Goal: Use online tool/utility: Utilize a website feature to perform a specific function

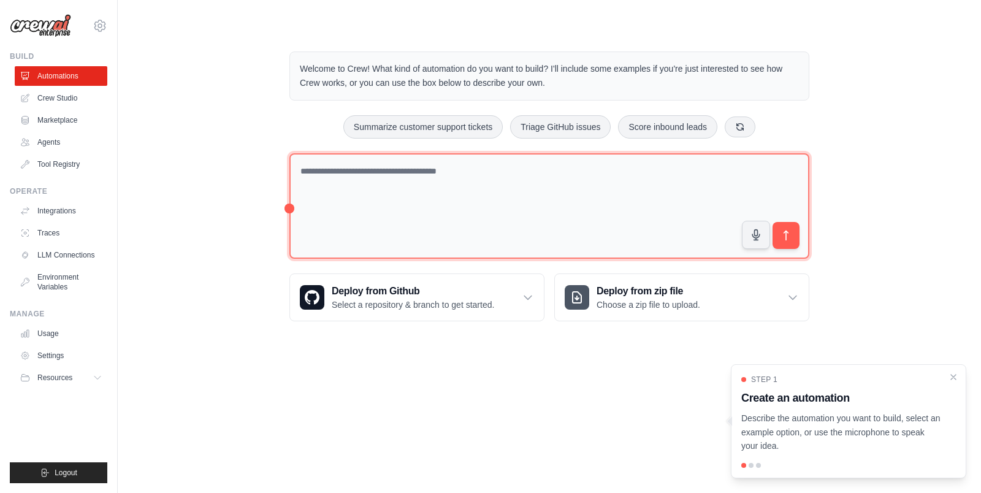
click at [379, 214] on textarea at bounding box center [549, 206] width 520 height 106
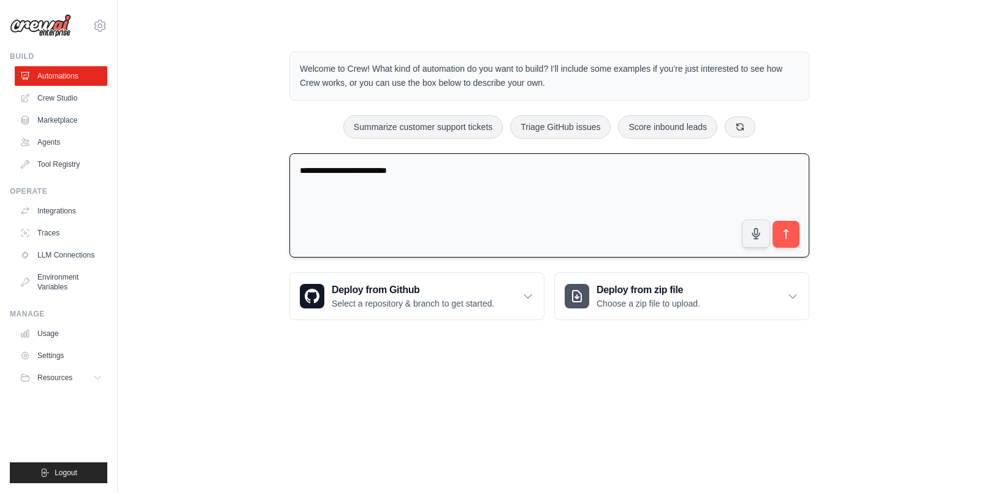
type textarea "**********"
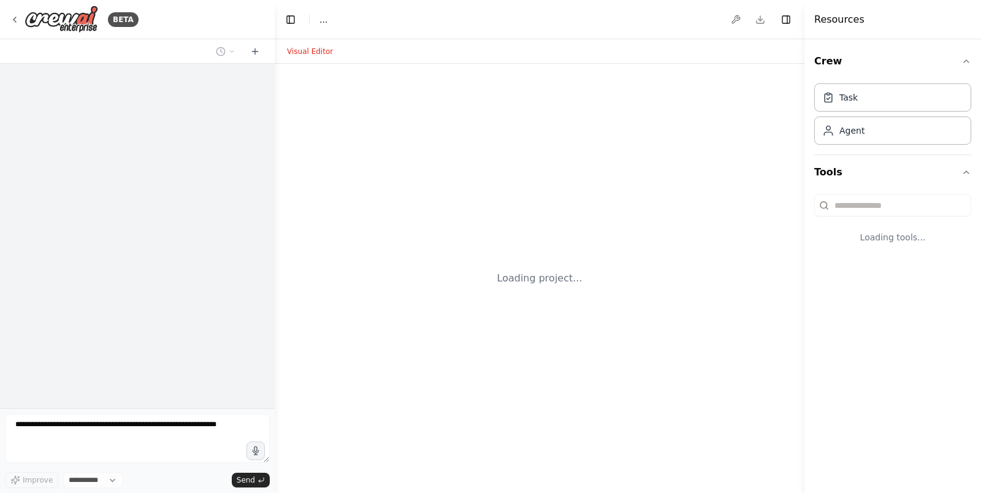
select select "****"
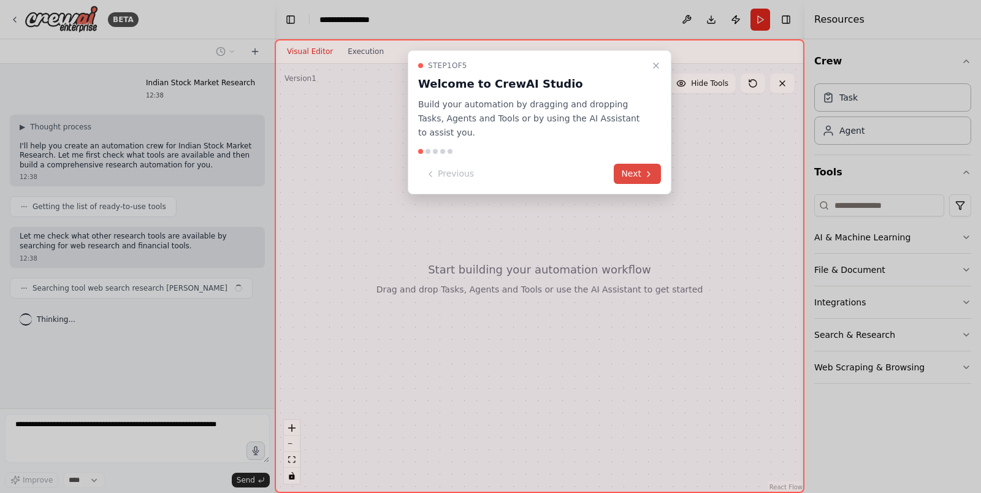
click at [645, 170] on icon at bounding box center [649, 174] width 10 height 10
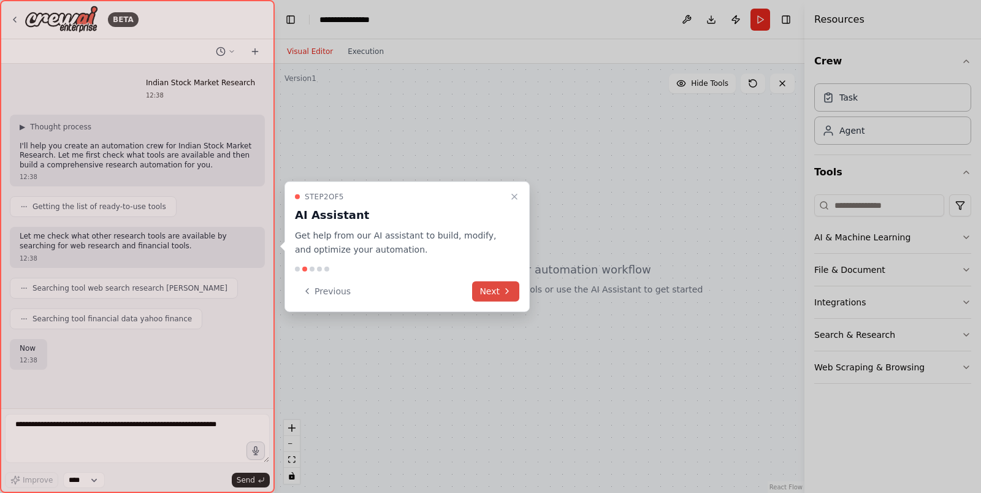
click at [497, 292] on button "Next" at bounding box center [495, 291] width 47 height 20
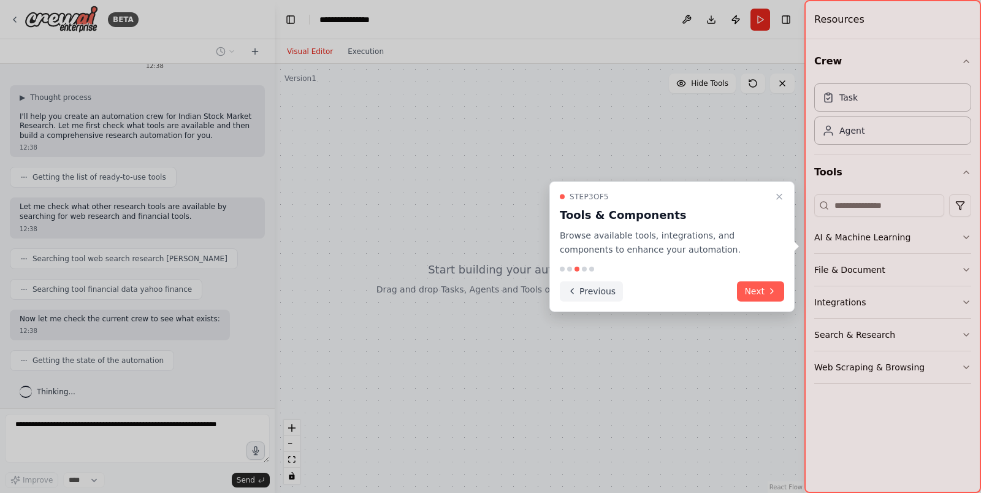
click at [589, 292] on button "Previous" at bounding box center [591, 291] width 63 height 20
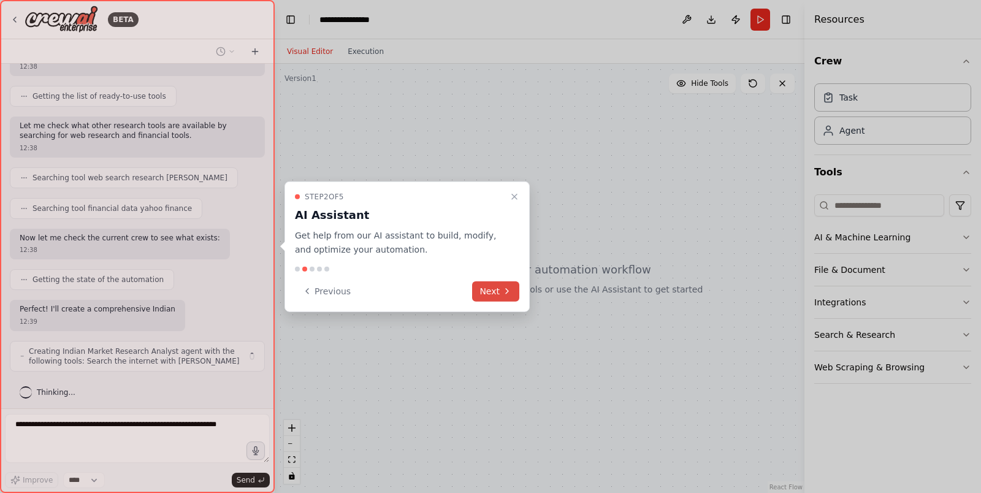
click at [508, 284] on button "Next" at bounding box center [495, 291] width 47 height 20
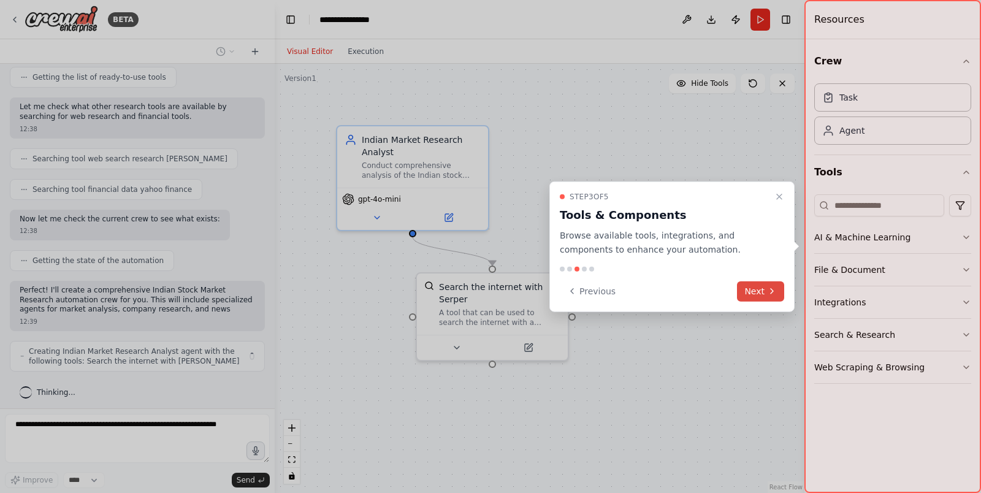
scroll to position [139, 0]
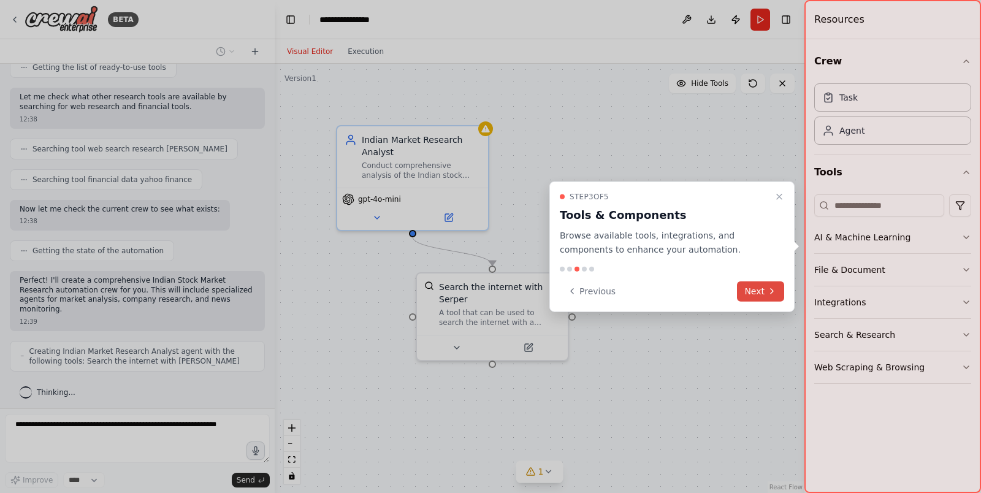
click at [764, 294] on button "Next" at bounding box center [760, 291] width 47 height 20
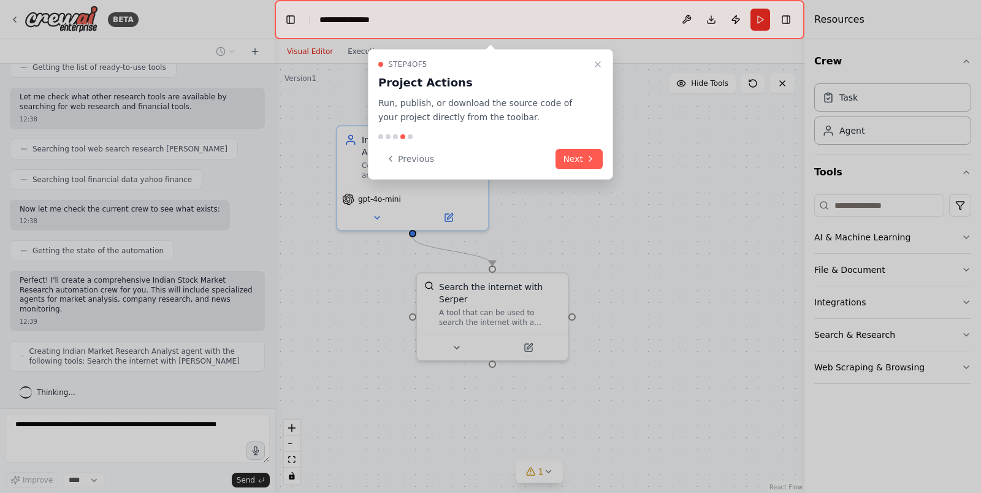
click at [764, 294] on div at bounding box center [490, 246] width 981 height 493
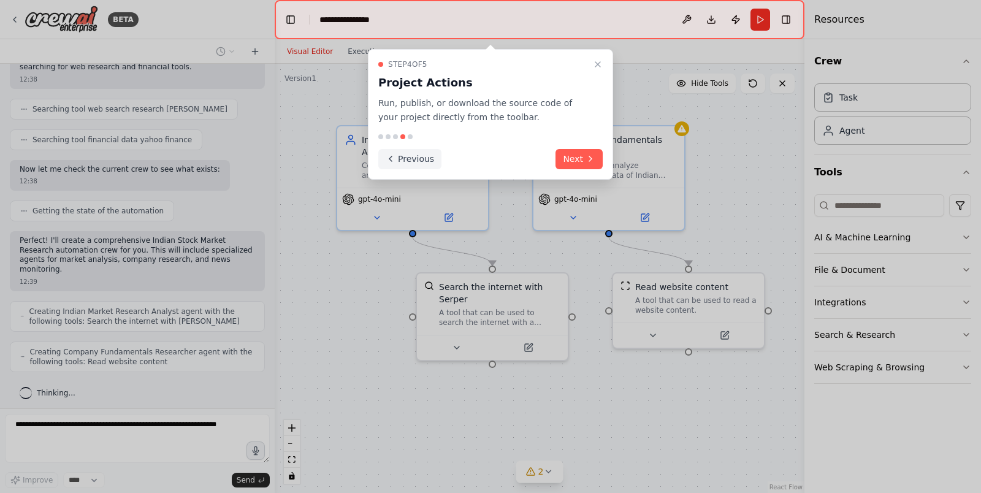
click at [408, 154] on button "Previous" at bounding box center [409, 159] width 63 height 20
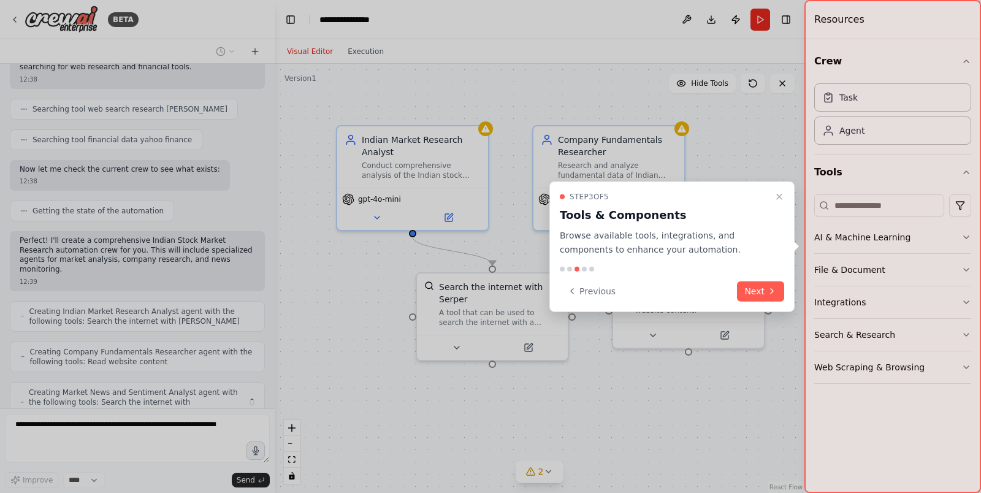
scroll to position [219, 0]
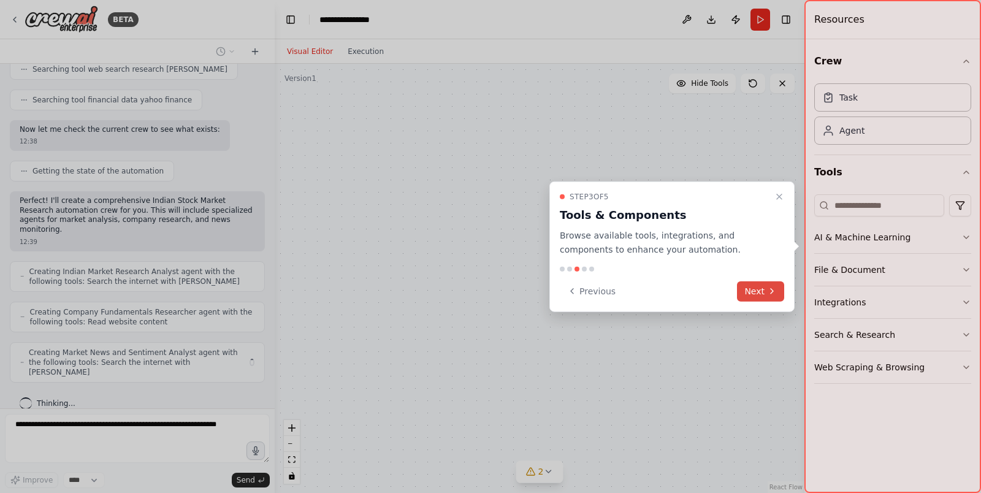
click at [758, 288] on button "Next" at bounding box center [760, 291] width 47 height 20
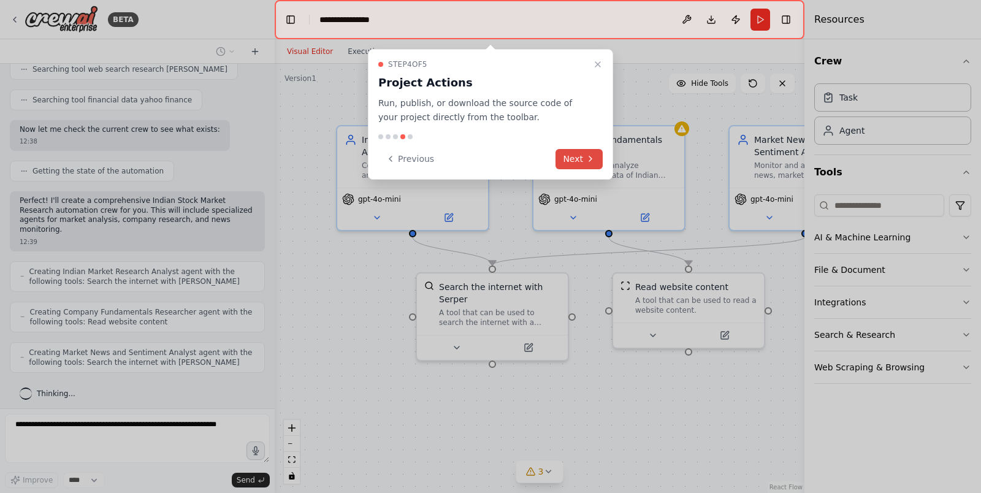
click at [584, 155] on button "Next" at bounding box center [578, 159] width 47 height 20
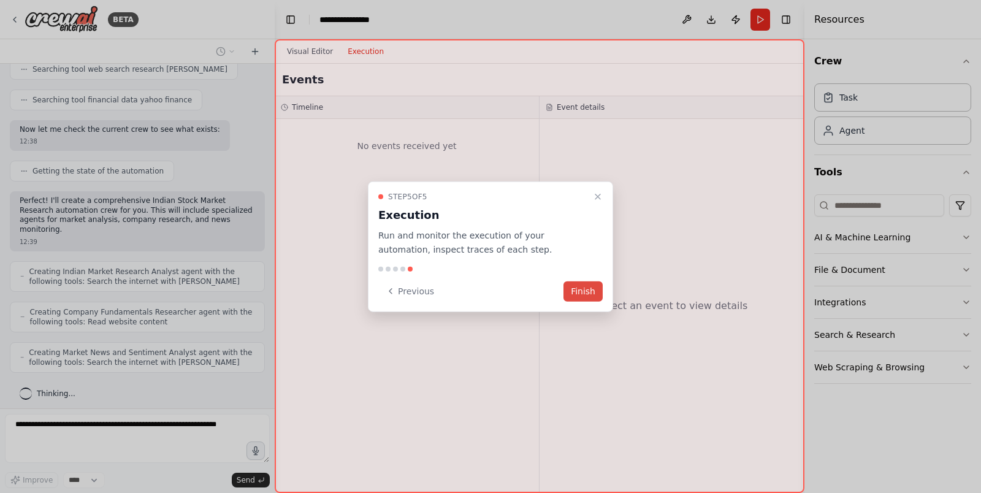
click at [579, 289] on button "Finish" at bounding box center [582, 291] width 39 height 20
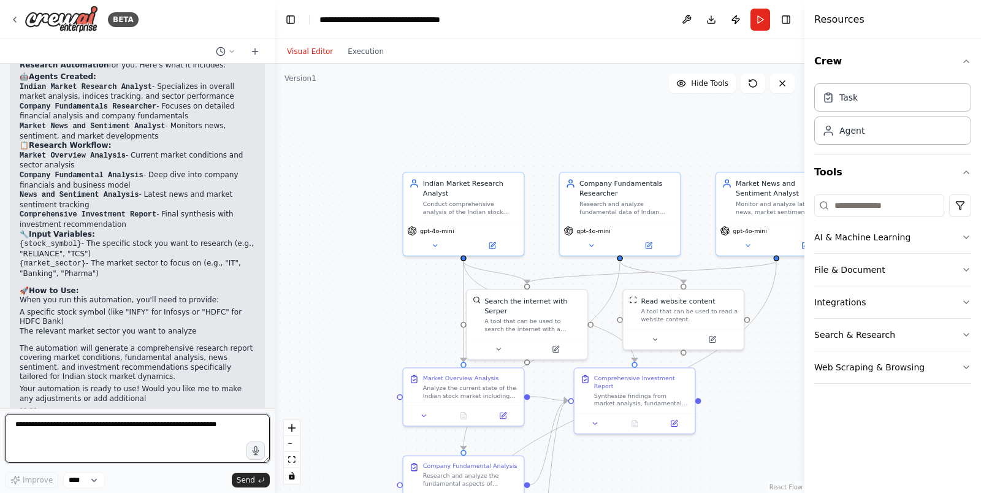
scroll to position [891, 0]
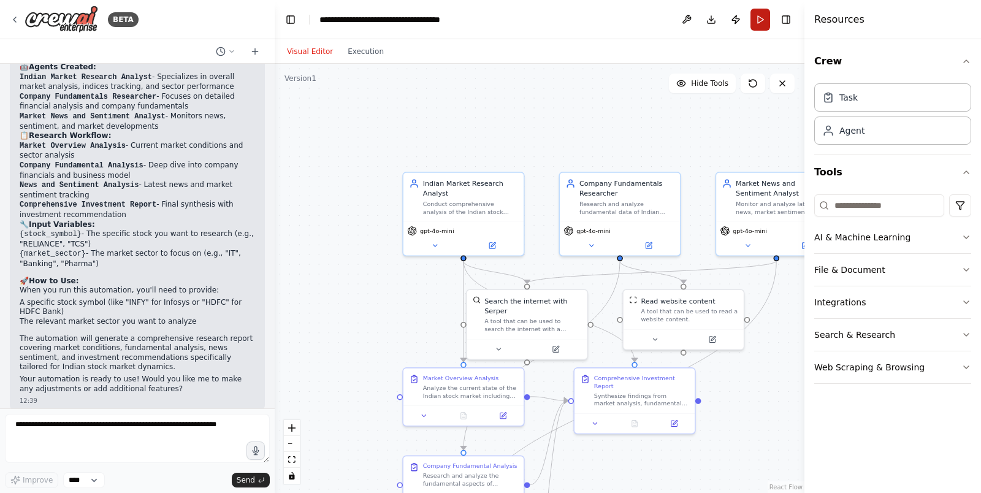
click at [763, 20] on button "Run" at bounding box center [760, 20] width 20 height 22
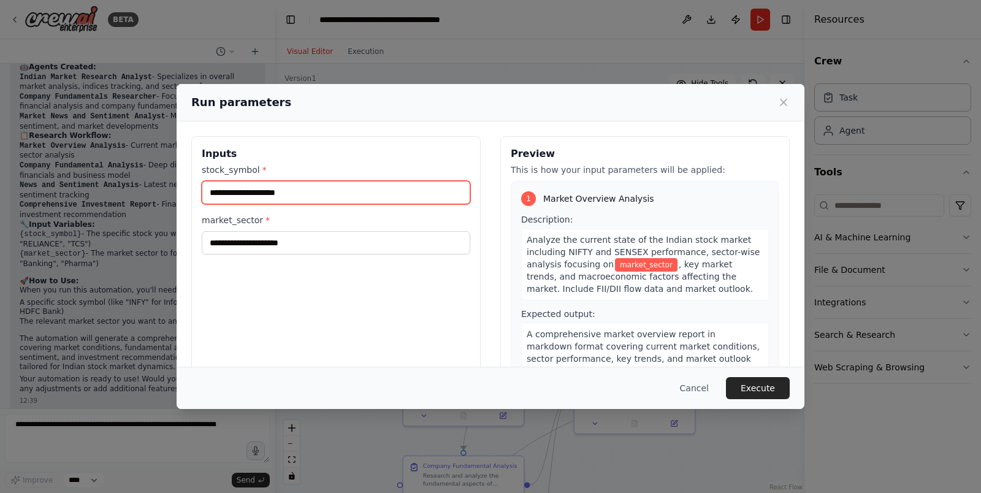
click at [267, 194] on input "stock_symbol *" at bounding box center [336, 192] width 269 height 23
type input "*"
type input "********"
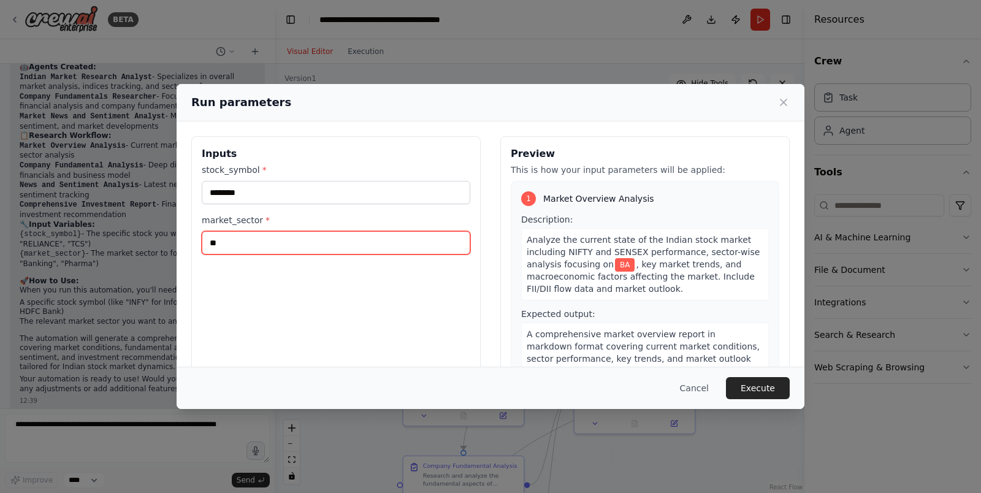
type input "*"
type input "*******"
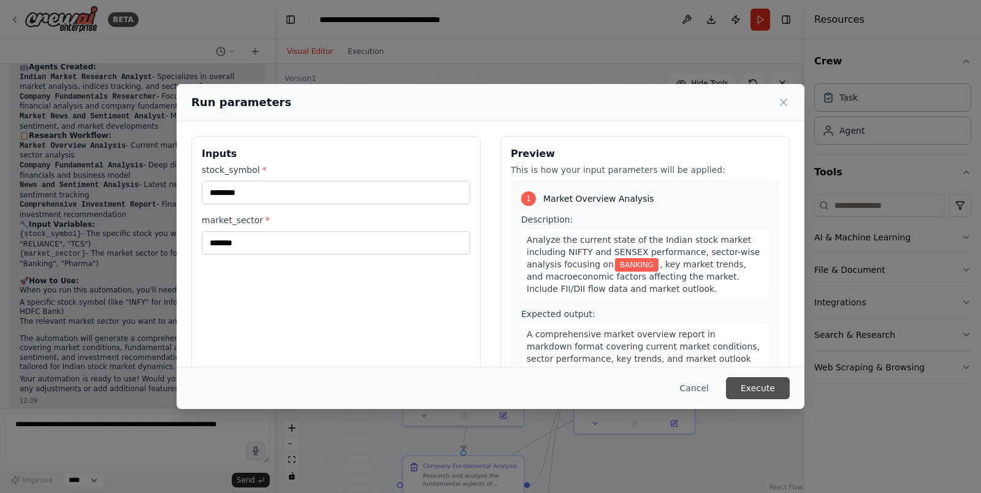
click at [756, 389] on button "Execute" at bounding box center [758, 388] width 64 height 22
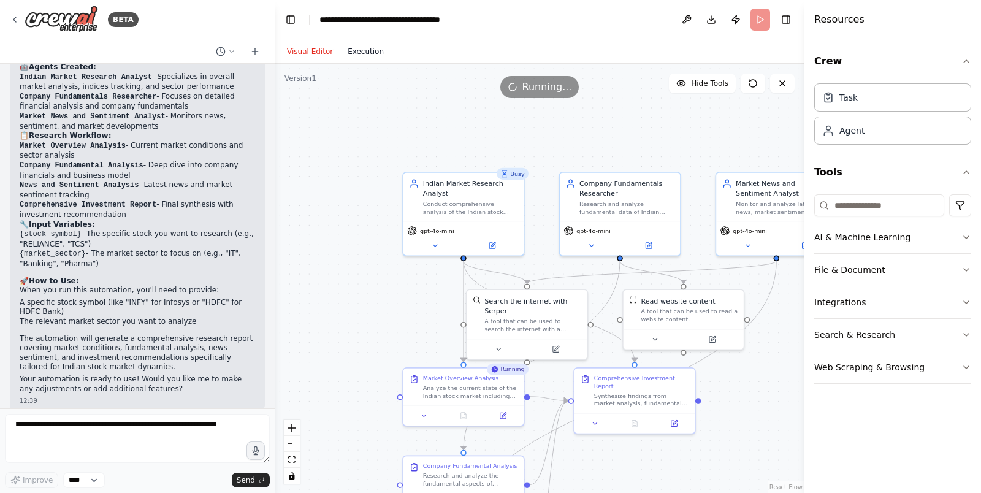
click at [355, 44] on button "Execution" at bounding box center [365, 51] width 51 height 15
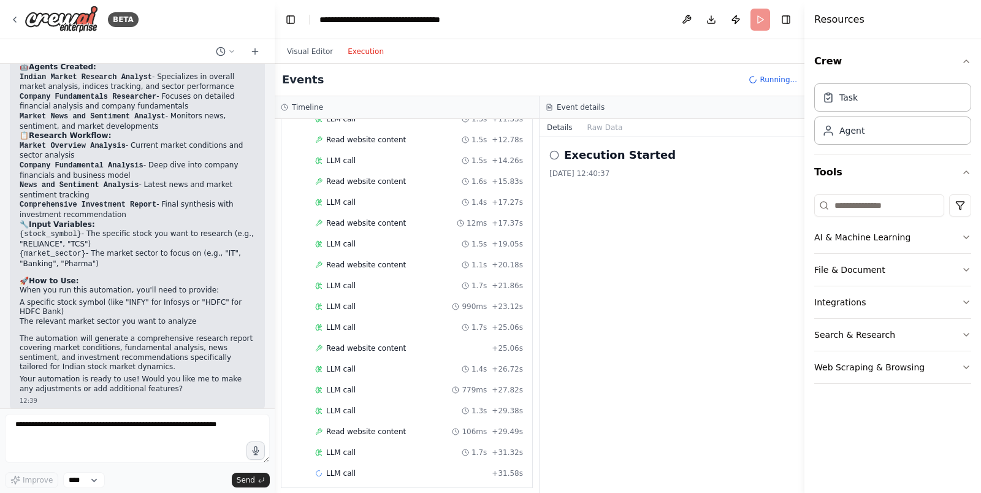
scroll to position [498, 0]
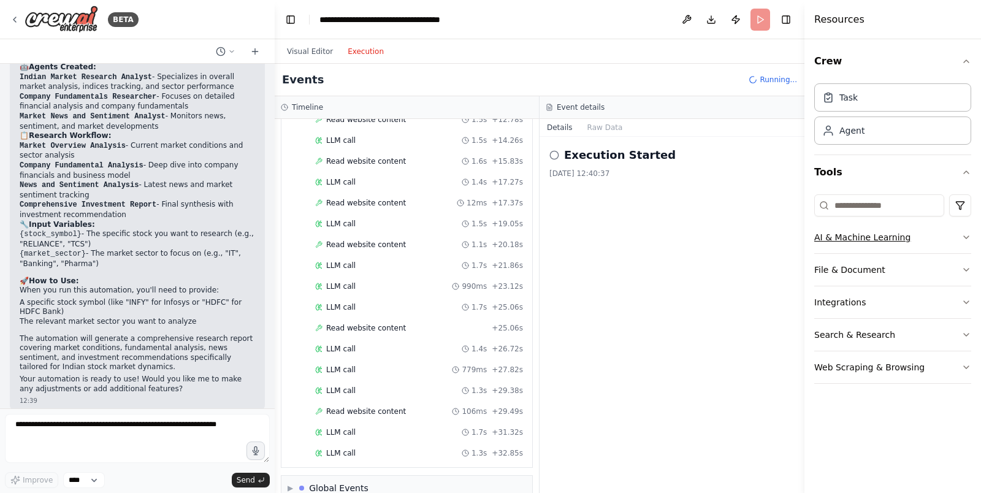
click at [966, 237] on icon "button" at bounding box center [966, 237] width 5 height 2
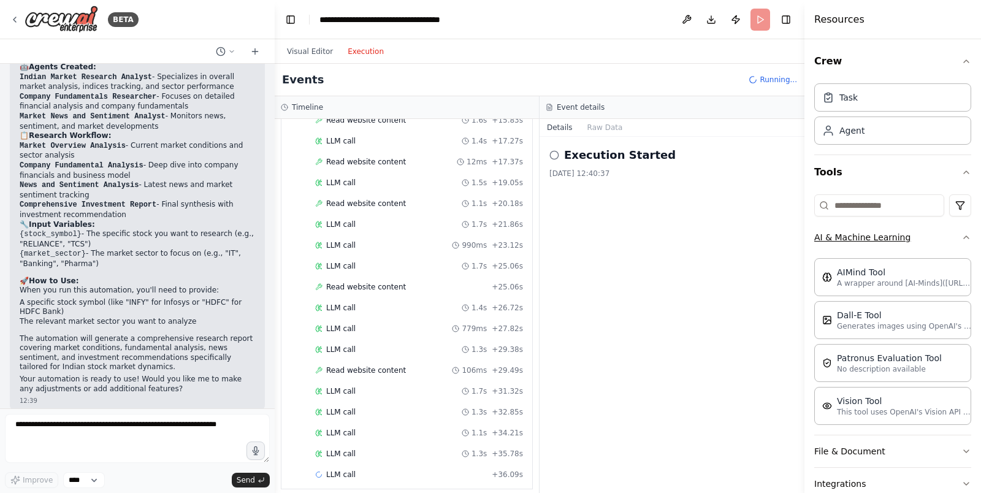
scroll to position [559, 0]
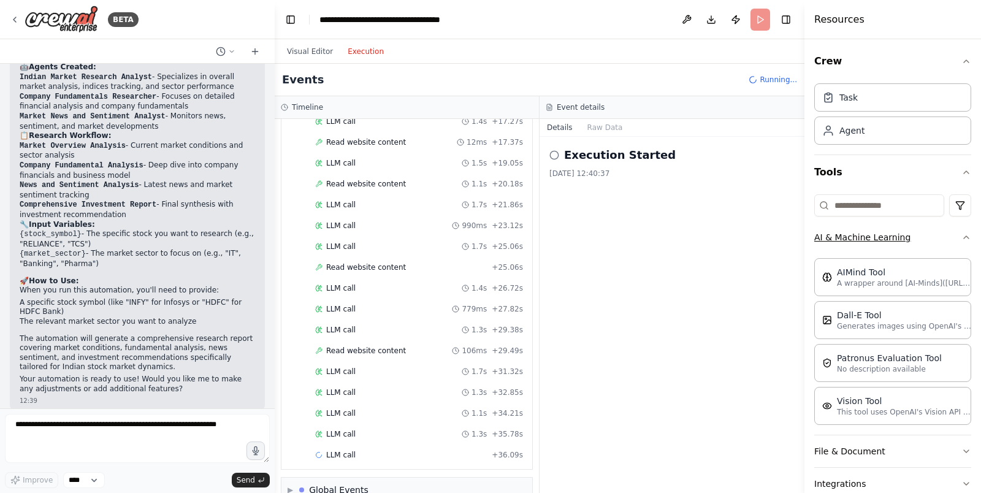
click at [966, 237] on div "Crew Task Agent Tools AI & Machine Learning AIMind Tool A wrapper around [AI-Mi…" at bounding box center [892, 266] width 177 height 454
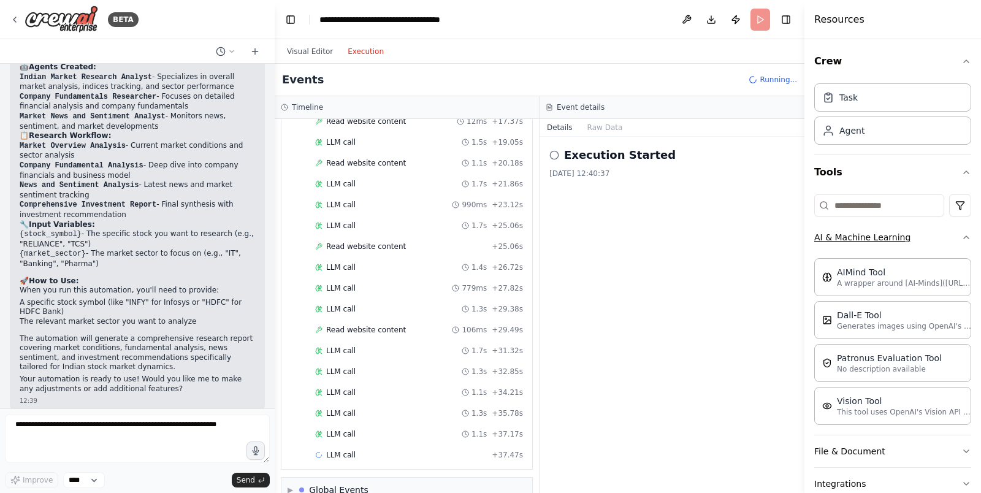
click at [961, 232] on icon "button" at bounding box center [966, 237] width 10 height 10
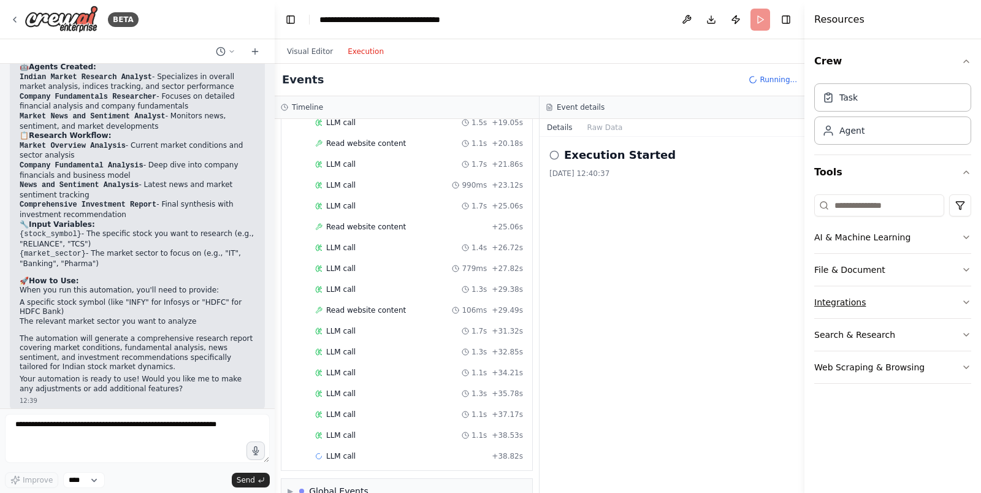
scroll to position [620, 0]
click at [960, 300] on button "Integrations" at bounding box center [892, 302] width 157 height 32
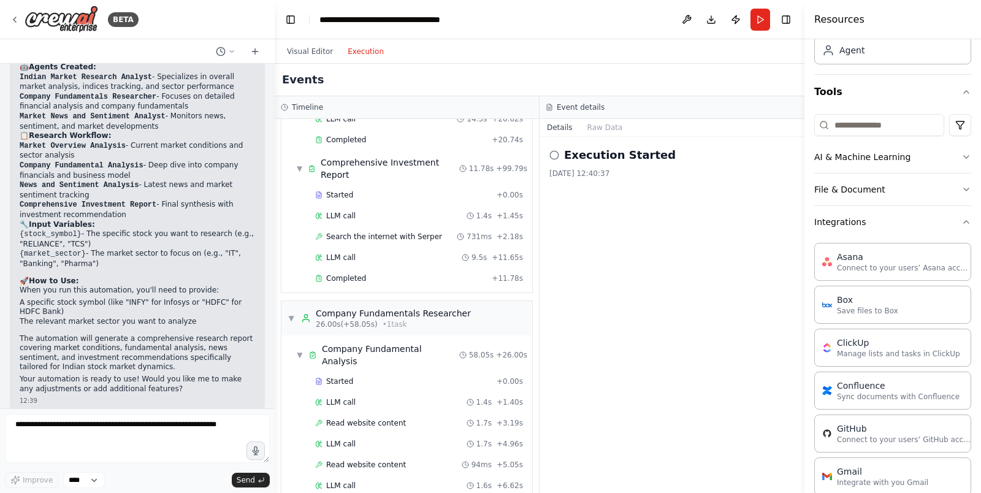
scroll to position [134, 0]
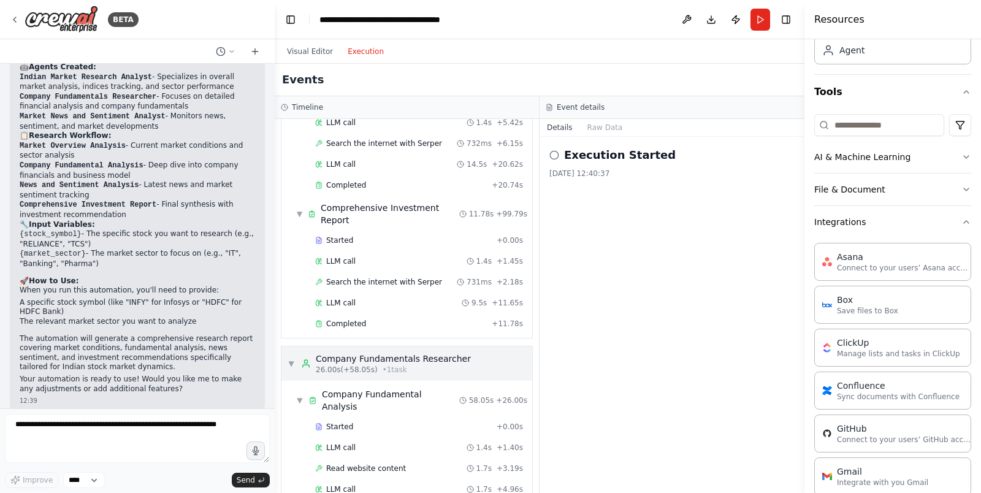
click at [292, 359] on span "▼" at bounding box center [291, 364] width 7 height 10
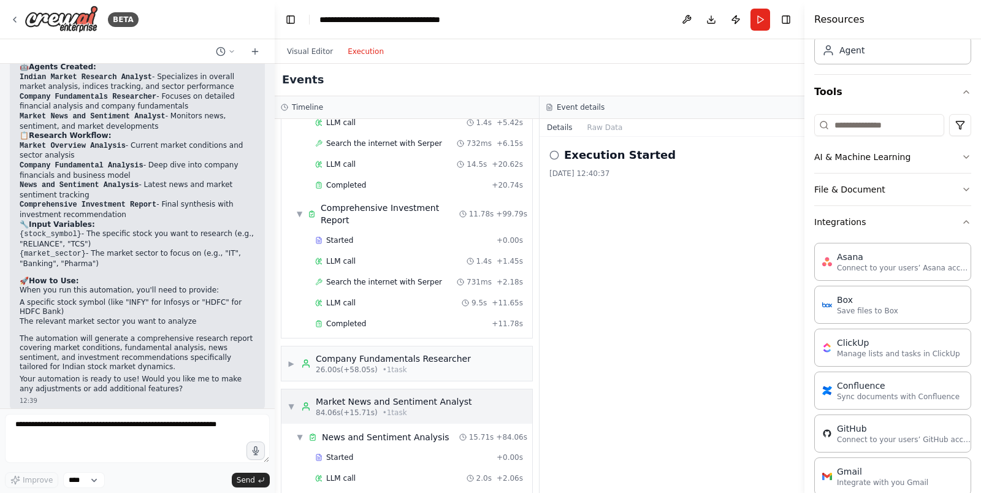
click at [294, 402] on span "▼" at bounding box center [291, 407] width 7 height 10
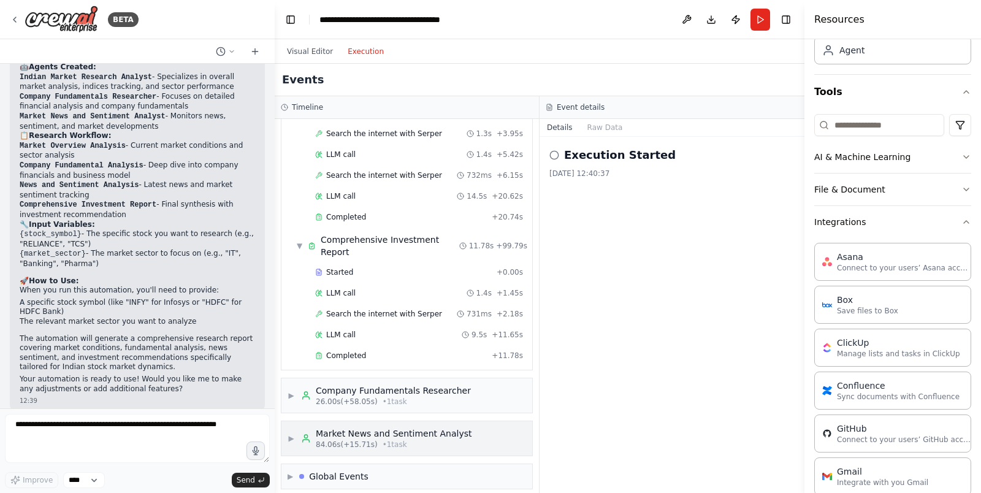
scroll to position [102, 0]
click at [291, 471] on span "▶" at bounding box center [291, 476] width 6 height 10
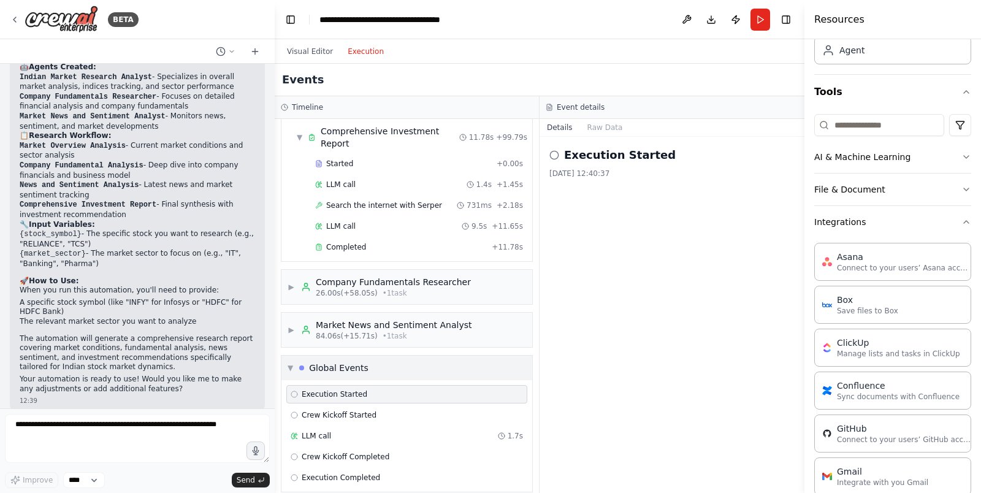
click at [291, 363] on span "▼" at bounding box center [291, 368] width 6 height 10
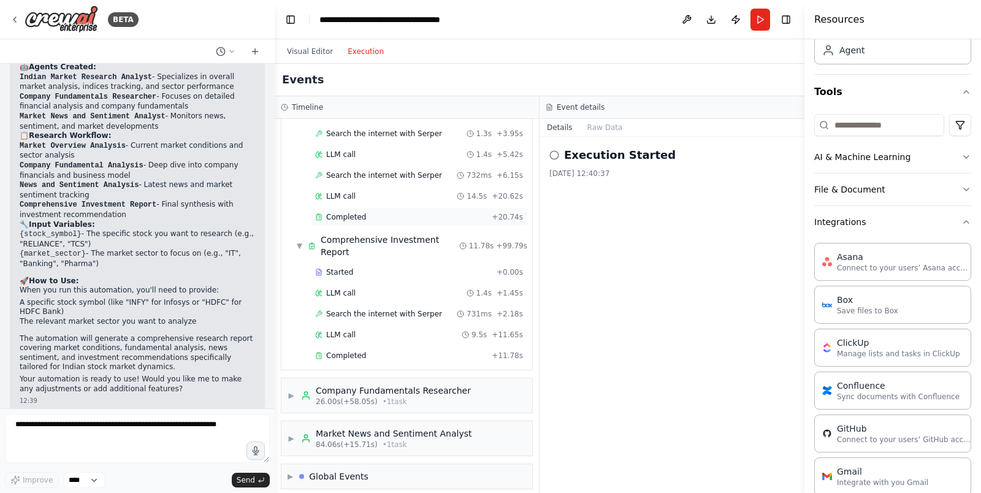
scroll to position [0, 0]
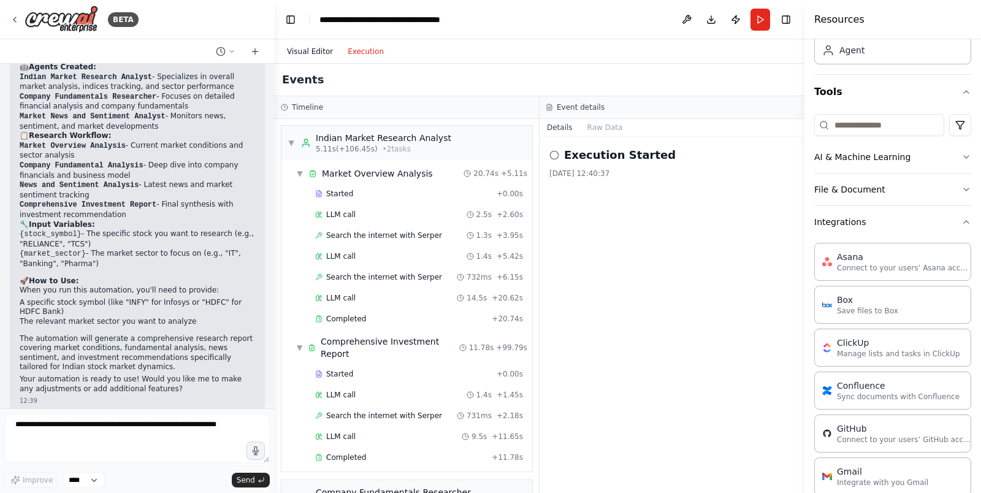
click at [314, 50] on button "Visual Editor" at bounding box center [310, 51] width 61 height 15
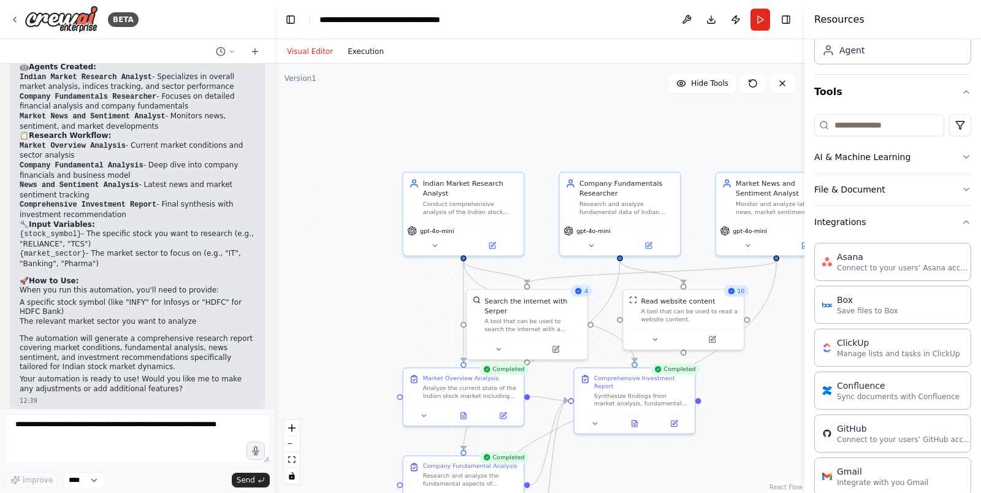
click at [365, 51] on button "Execution" at bounding box center [365, 51] width 51 height 15
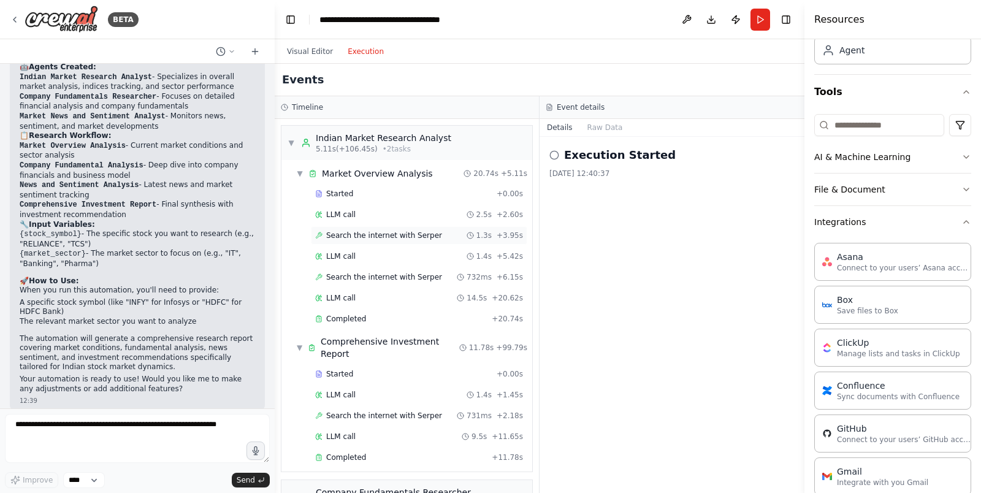
scroll to position [102, 0]
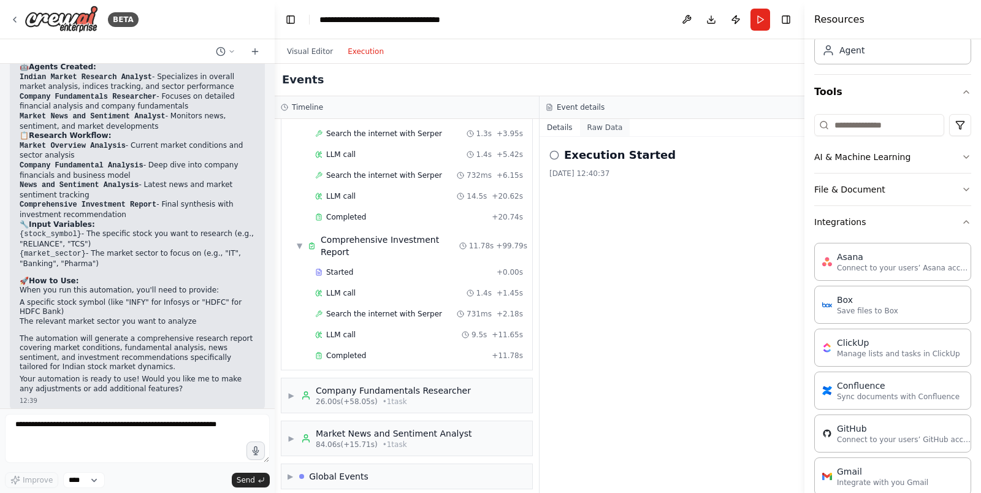
click at [606, 129] on button "Raw Data" at bounding box center [605, 127] width 50 height 17
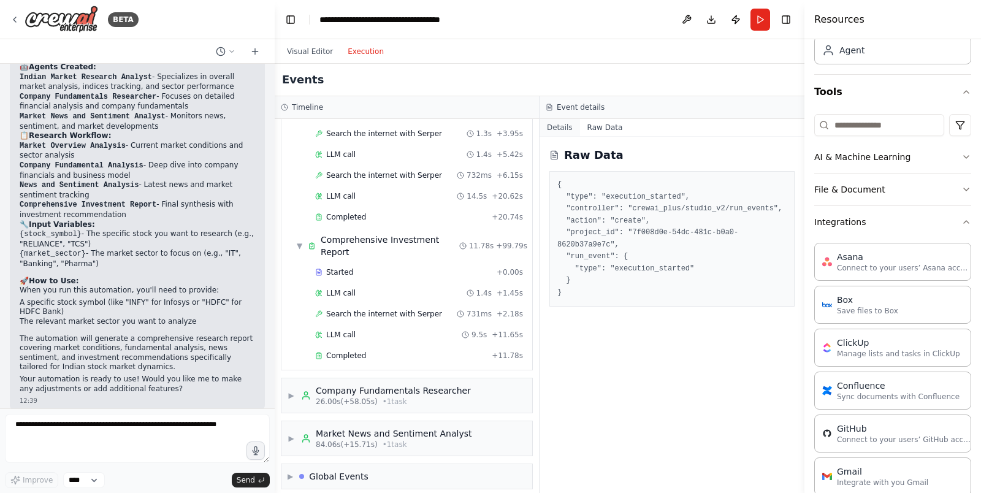
click at [570, 129] on button "Details" at bounding box center [559, 127] width 40 height 17
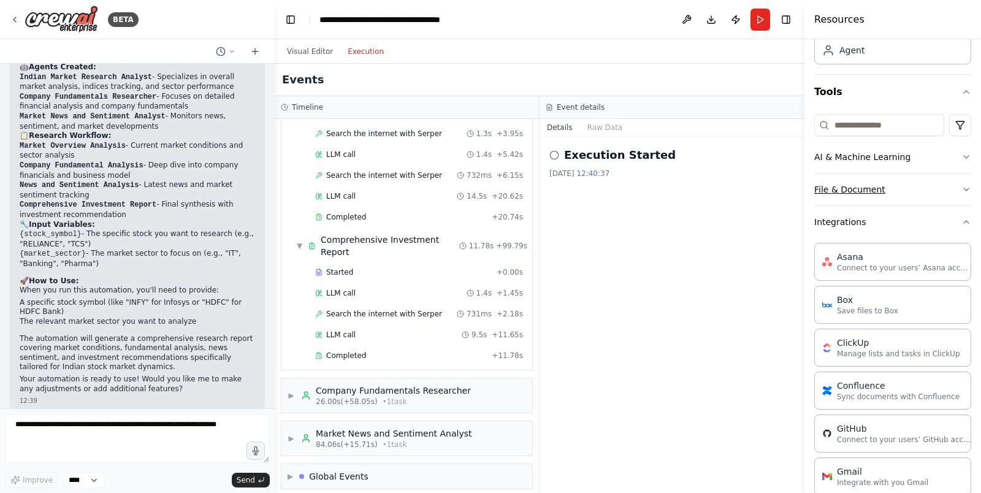
scroll to position [0, 0]
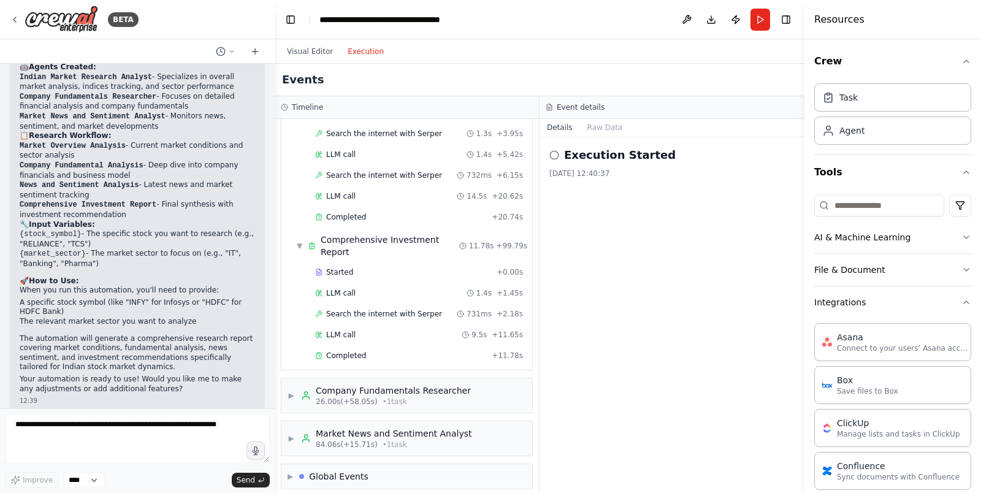
click at [561, 125] on button "Details" at bounding box center [559, 127] width 40 height 17
click at [292, 433] on span "▶" at bounding box center [291, 438] width 7 height 10
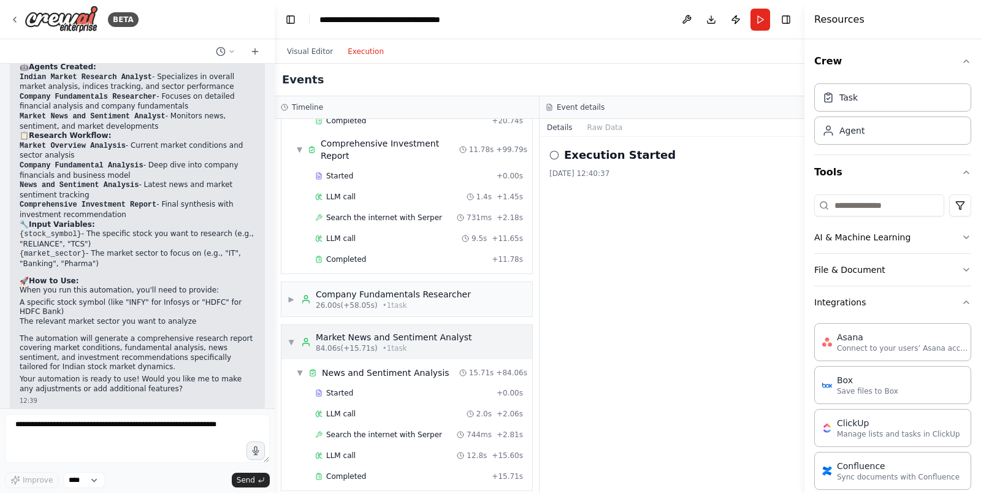
scroll to position [230, 0]
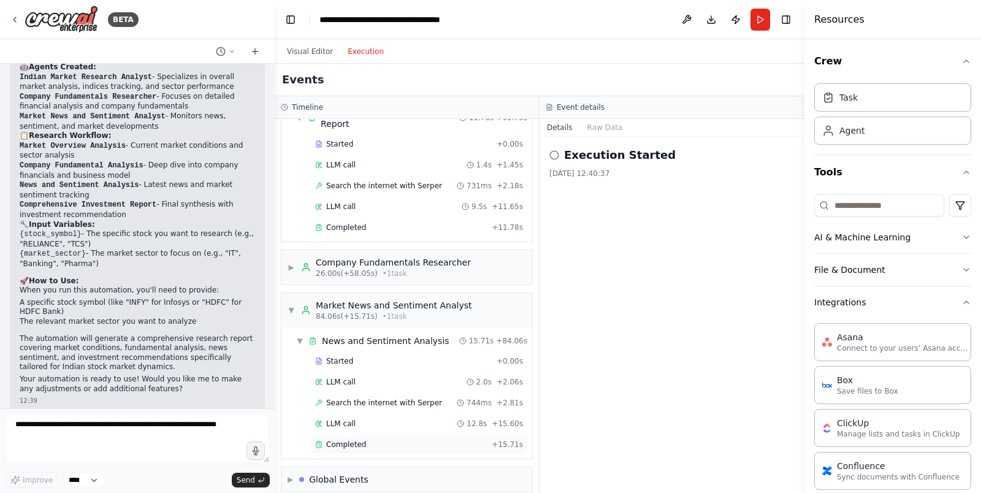
click at [364, 440] on div "Completed" at bounding box center [401, 445] width 172 height 10
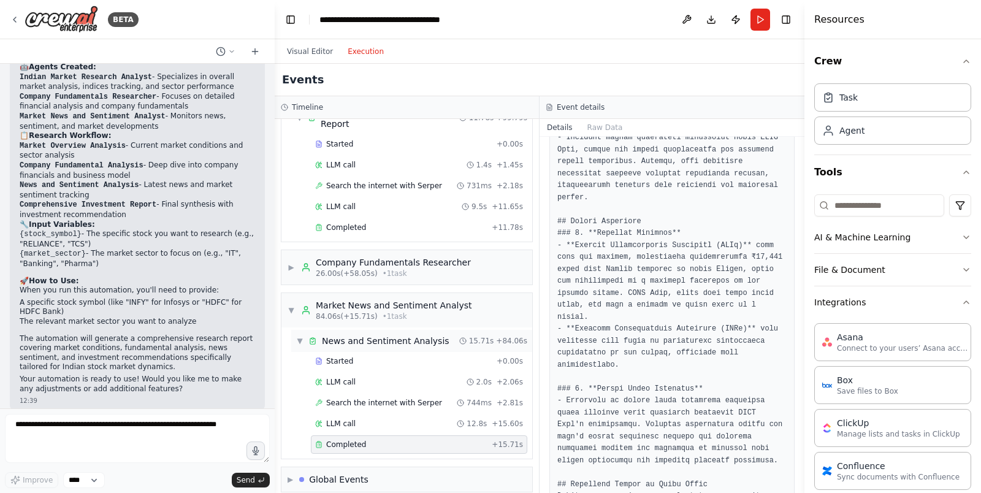
scroll to position [609, 0]
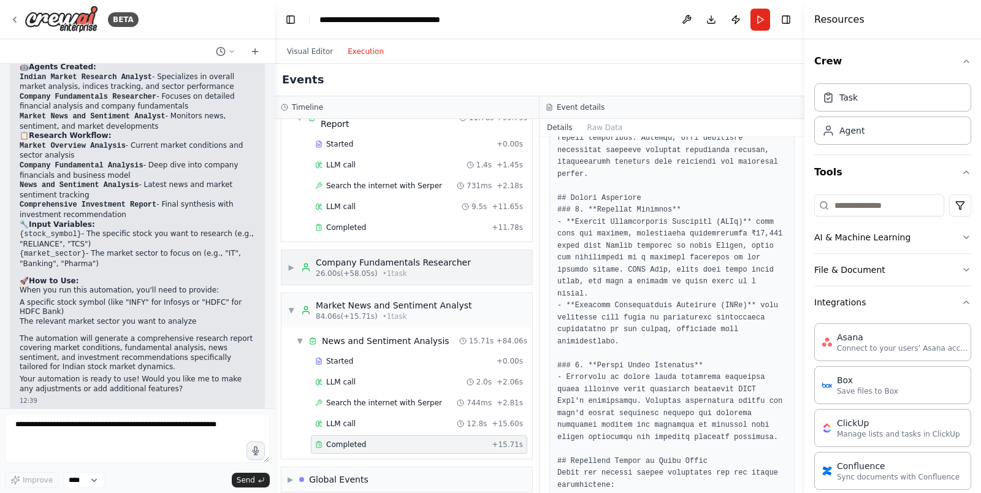
click at [293, 262] on span "▶" at bounding box center [291, 267] width 7 height 10
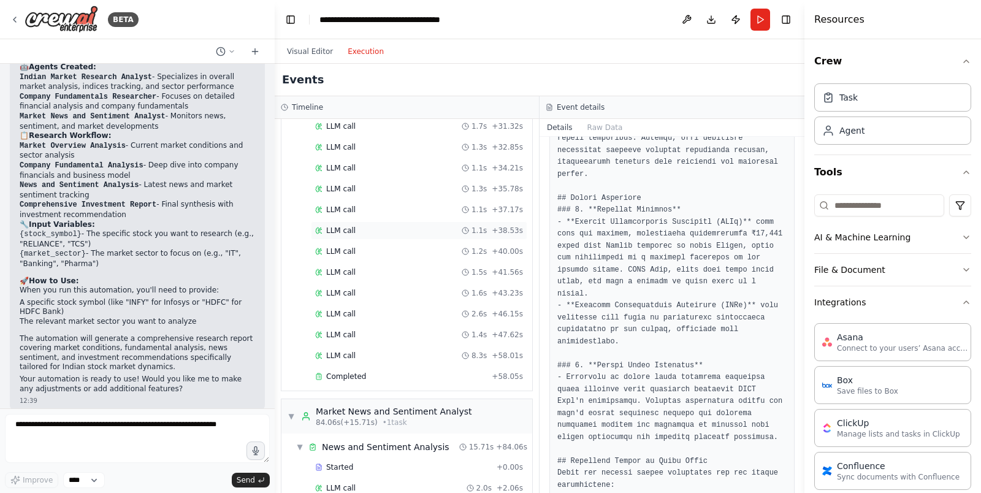
scroll to position [1028, 0]
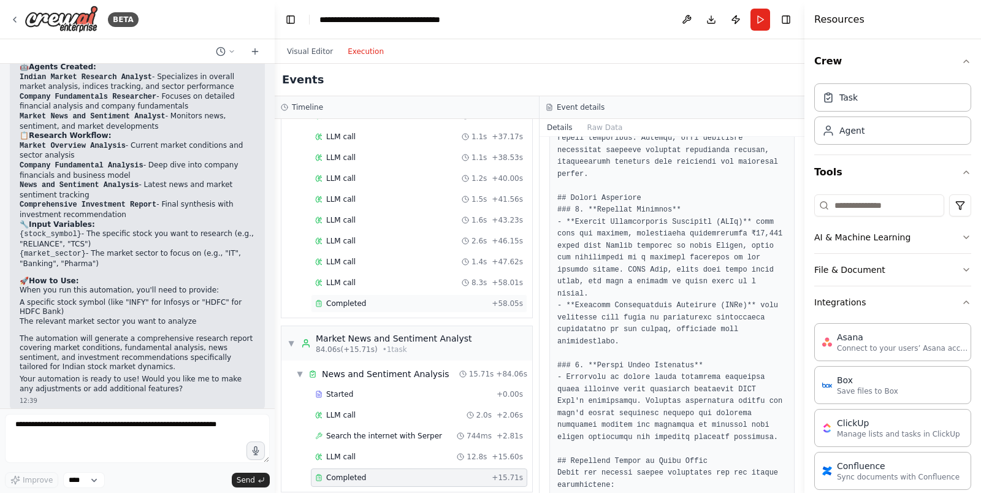
click at [362, 299] on span "Completed" at bounding box center [346, 304] width 40 height 10
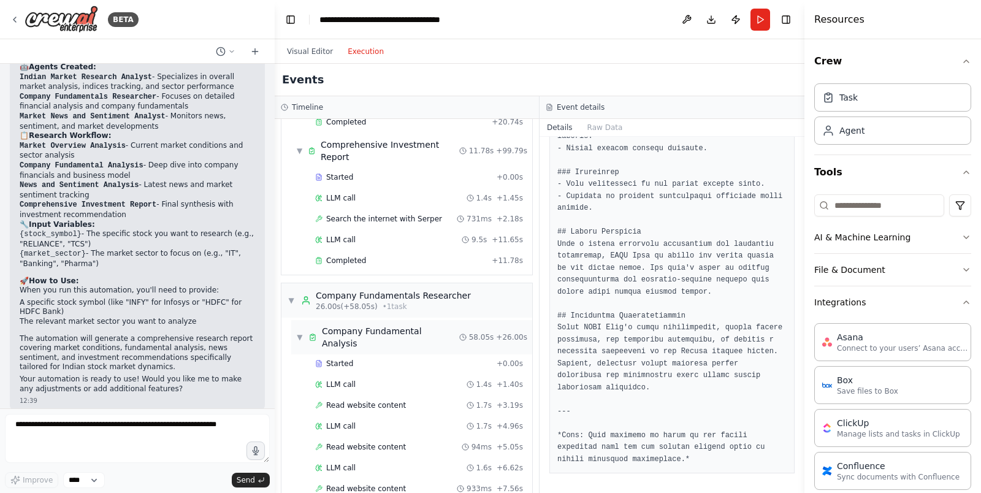
scroll to position [151, 0]
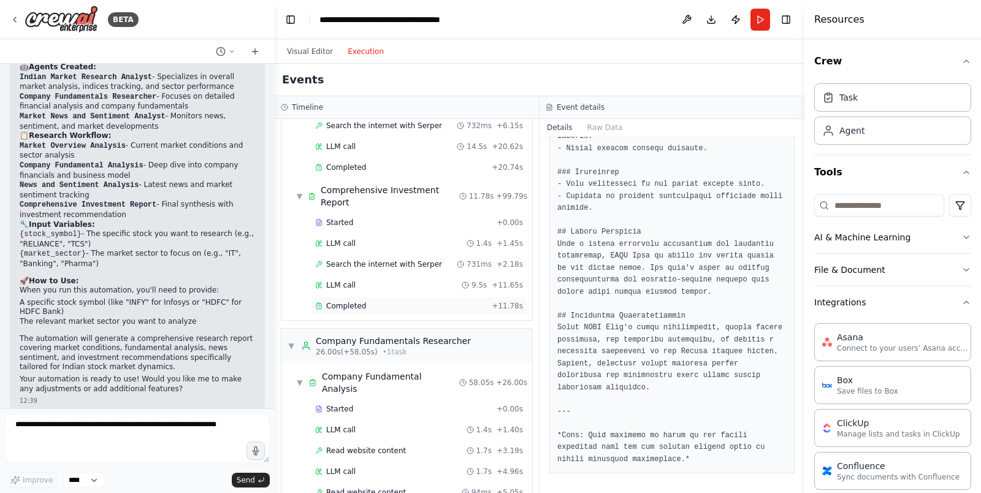
click at [367, 301] on div "Completed" at bounding box center [401, 306] width 172 height 10
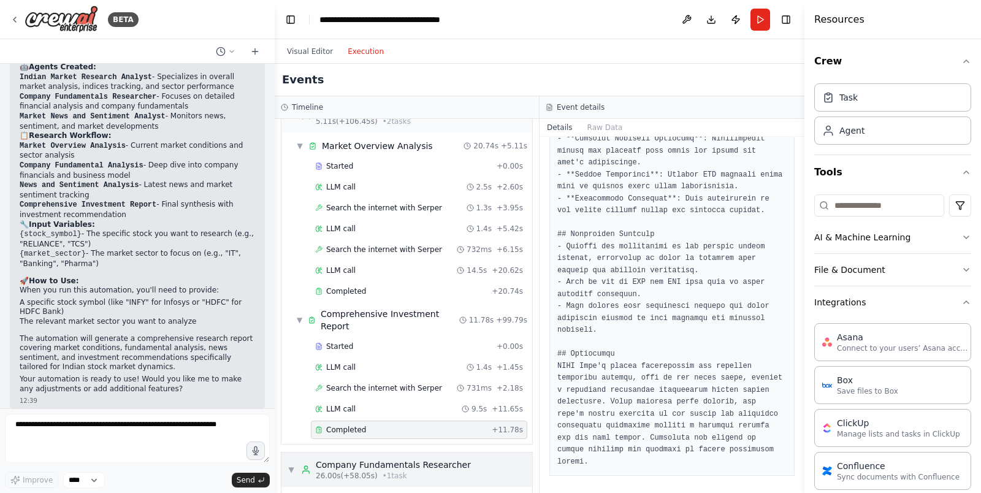
scroll to position [0, 0]
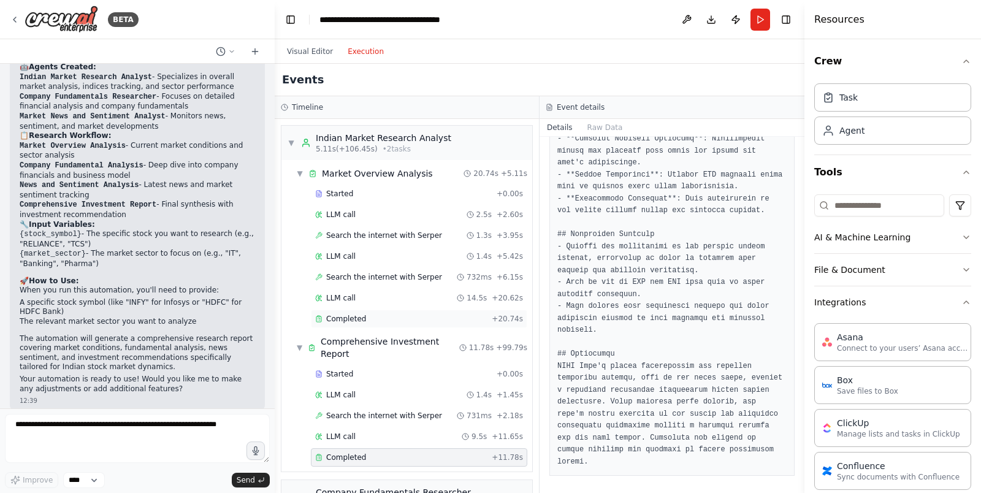
click at [362, 314] on span "Completed" at bounding box center [346, 319] width 40 height 10
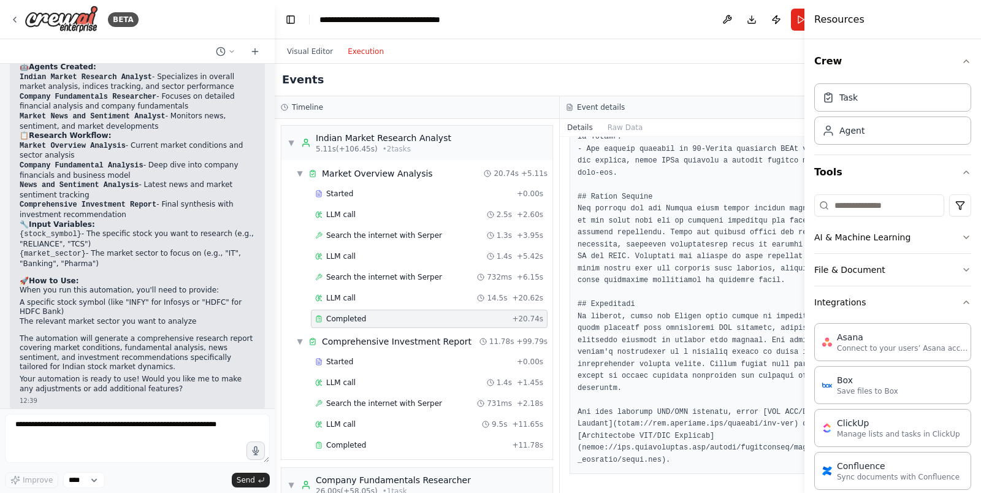
scroll to position [812, 0]
click at [804, 24] on div at bounding box center [806, 246] width 5 height 493
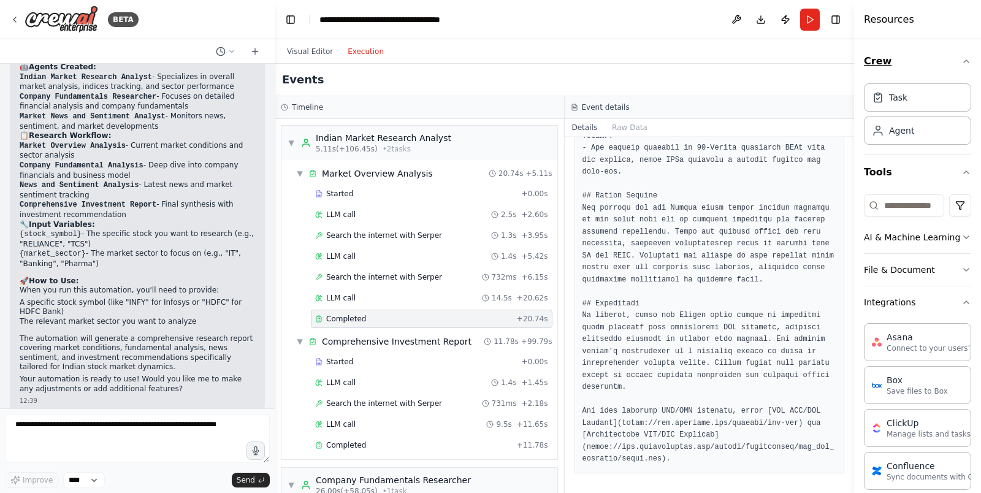
drag, startPoint x: 806, startPoint y: 50, endPoint x: 928, endPoint y: 75, distance: 124.6
click at [928, 75] on div "Resources Crew Task Agent Tools AI & Machine Learning File & Document Integrati…" at bounding box center [917, 246] width 127 height 493
click at [813, 22] on button "Run" at bounding box center [810, 20] width 20 height 22
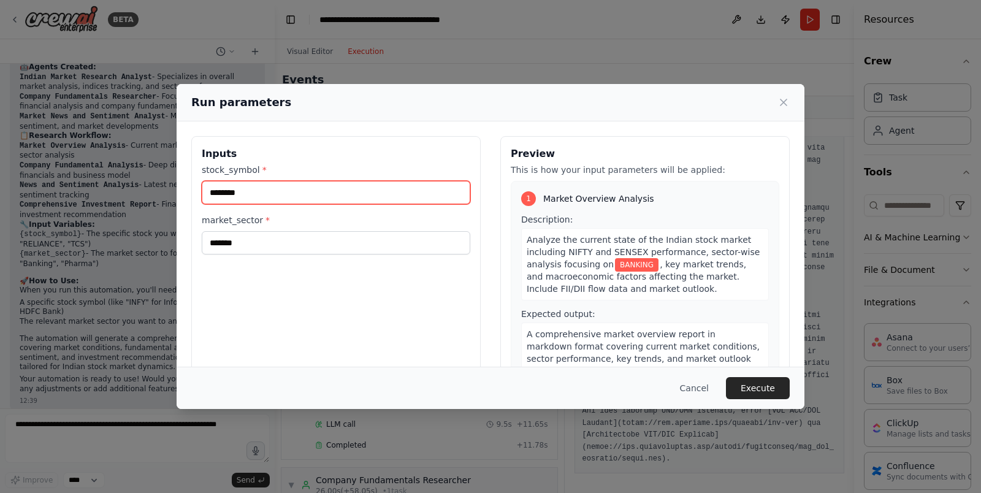
click at [246, 196] on input "********" at bounding box center [336, 192] width 269 height 23
click at [218, 196] on input "*****" at bounding box center [336, 192] width 269 height 23
click at [218, 195] on input "******" at bounding box center [336, 192] width 269 height 23
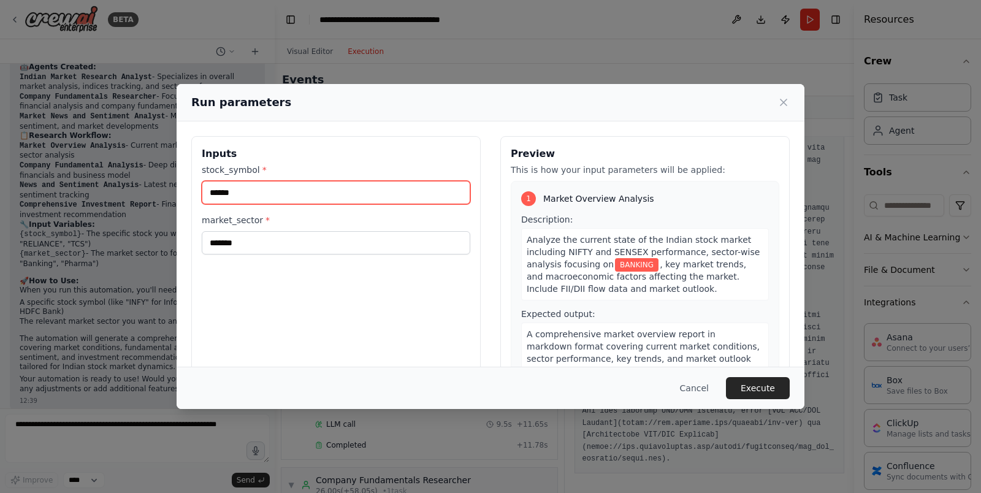
type input "******"
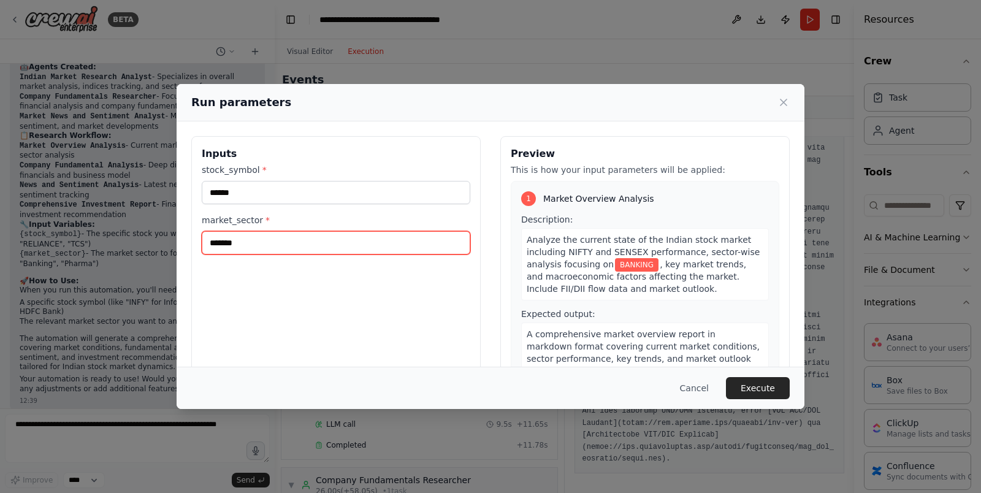
click at [346, 245] on input "*******" at bounding box center [336, 242] width 269 height 23
paste input "**********"
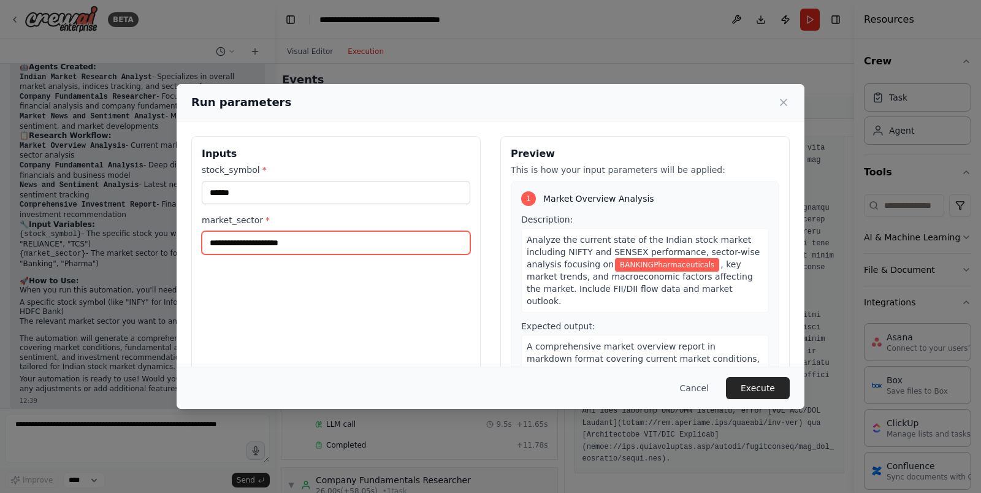
click at [264, 237] on input "**********" at bounding box center [336, 242] width 269 height 23
paste input "text"
type input "**********"
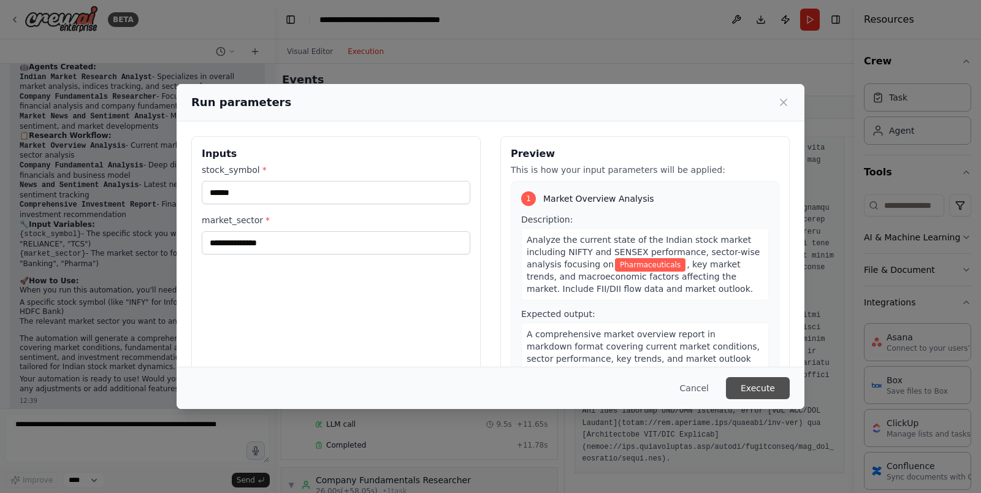
click at [741, 391] on button "Execute" at bounding box center [758, 388] width 64 height 22
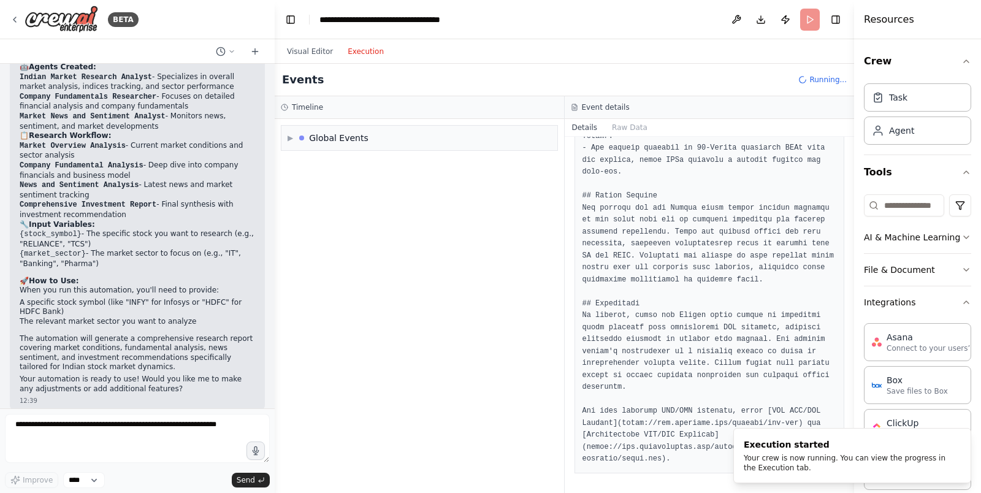
click at [402, 108] on div "Timeline" at bounding box center [419, 107] width 277 height 10
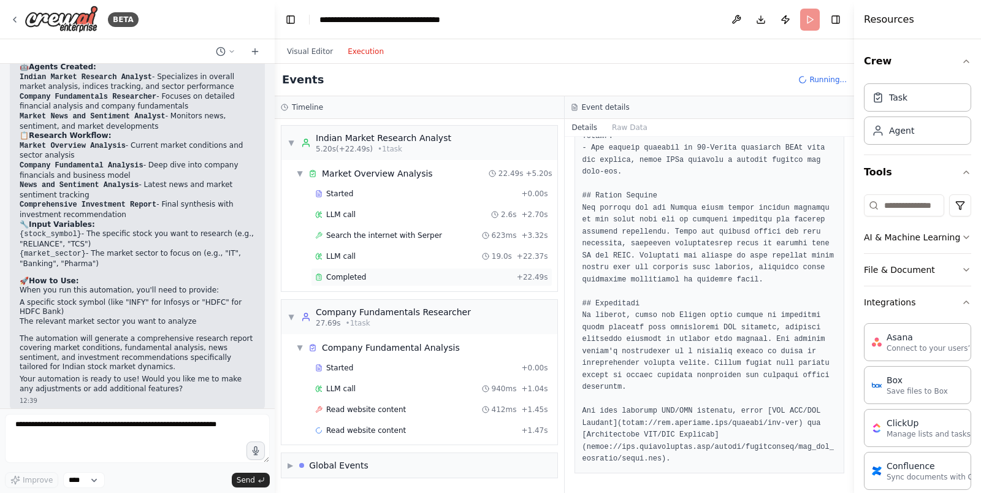
click at [350, 272] on span "Completed" at bounding box center [346, 277] width 40 height 10
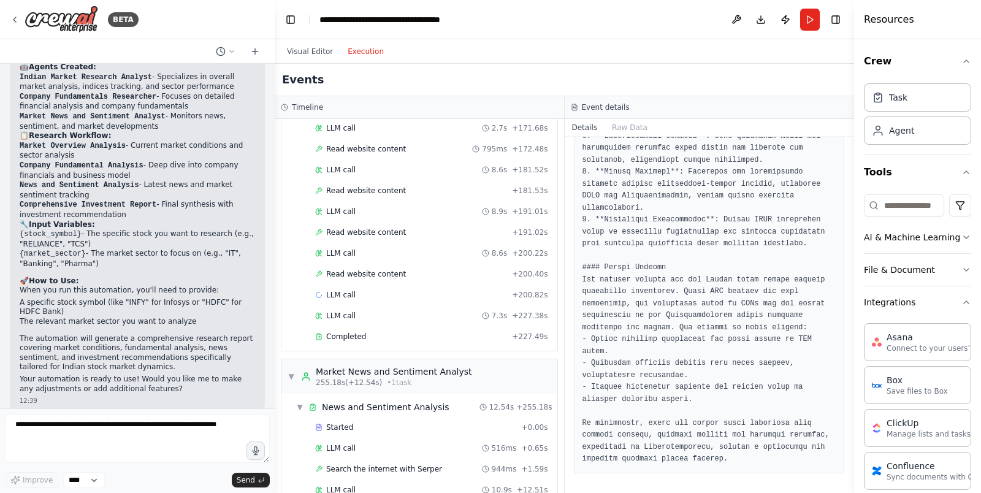
scroll to position [1320, 0]
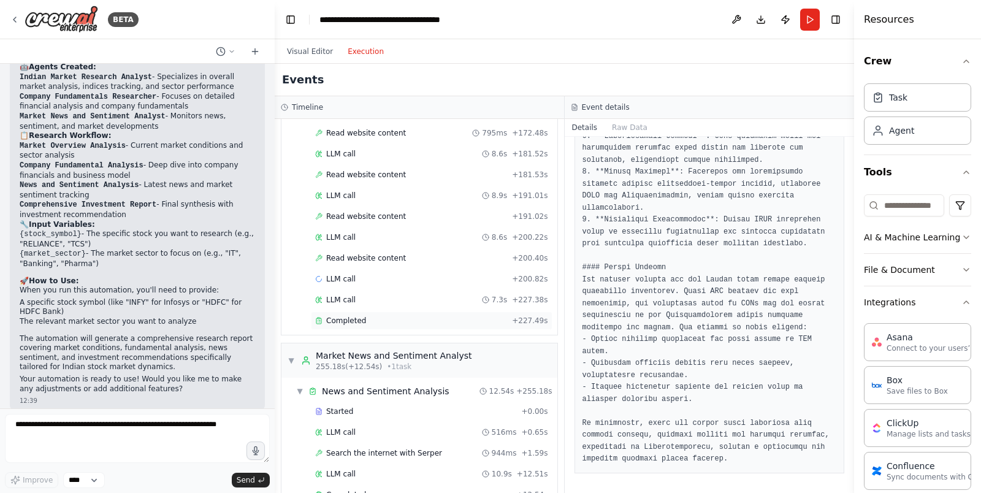
click at [379, 316] on div "Completed" at bounding box center [411, 321] width 192 height 10
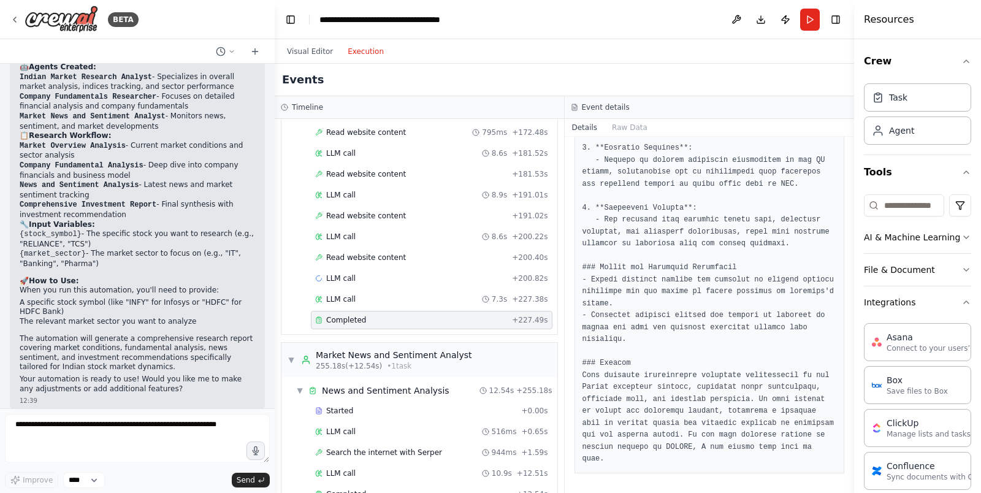
scroll to position [1341, 0]
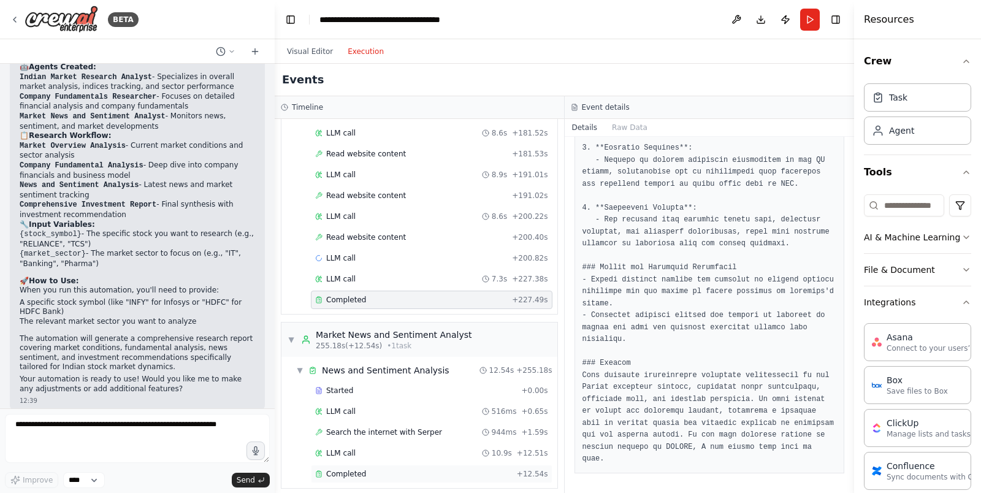
click at [351, 469] on span "Completed" at bounding box center [346, 474] width 40 height 10
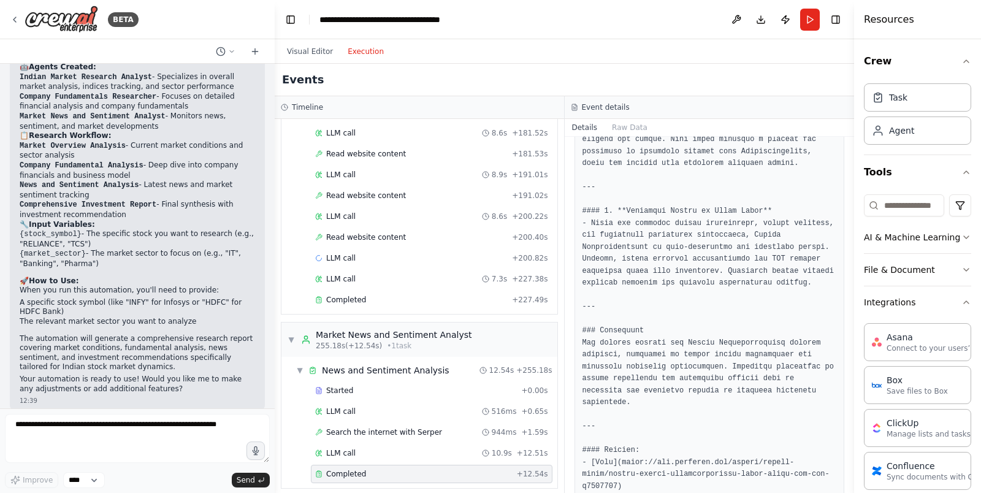
scroll to position [774, 0]
